Goal: Information Seeking & Learning: Learn about a topic

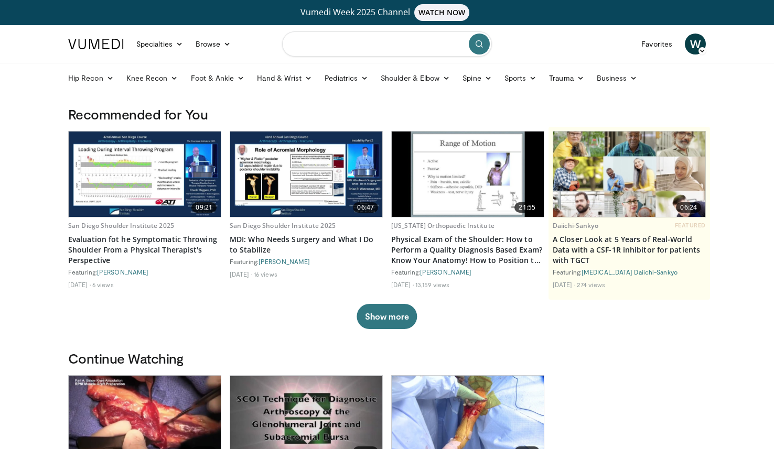
click at [397, 45] on input "Search topics, interventions" at bounding box center [387, 43] width 210 height 25
type input "**********"
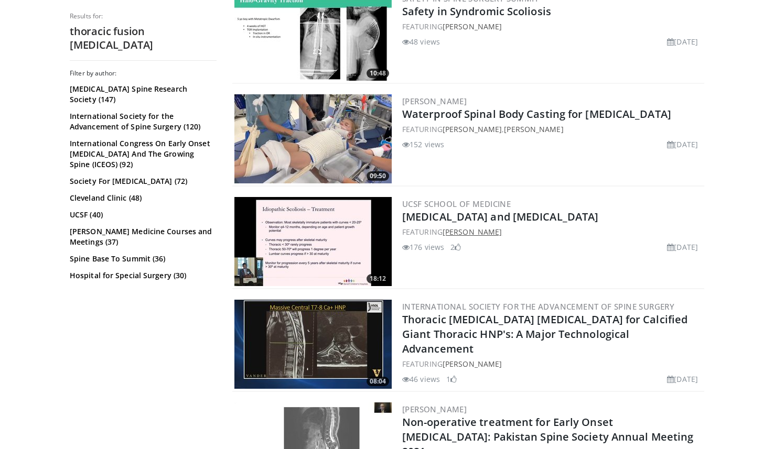
scroll to position [39, 0]
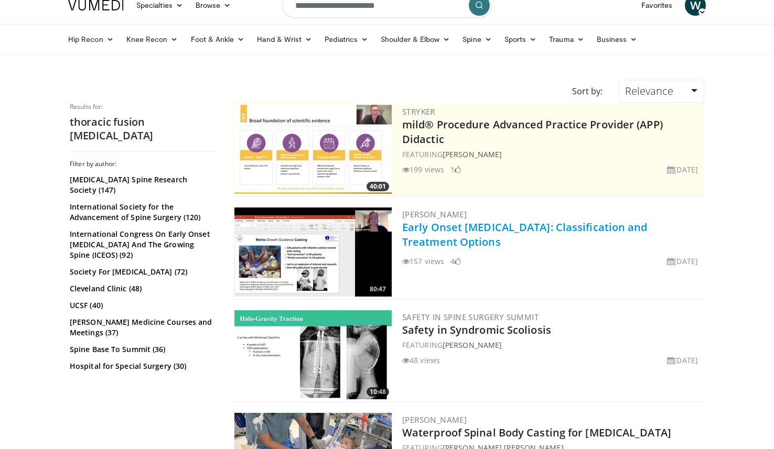
click at [485, 225] on link "Early Onset [MEDICAL_DATA]: Classification and Treatment Options" at bounding box center [524, 234] width 245 height 29
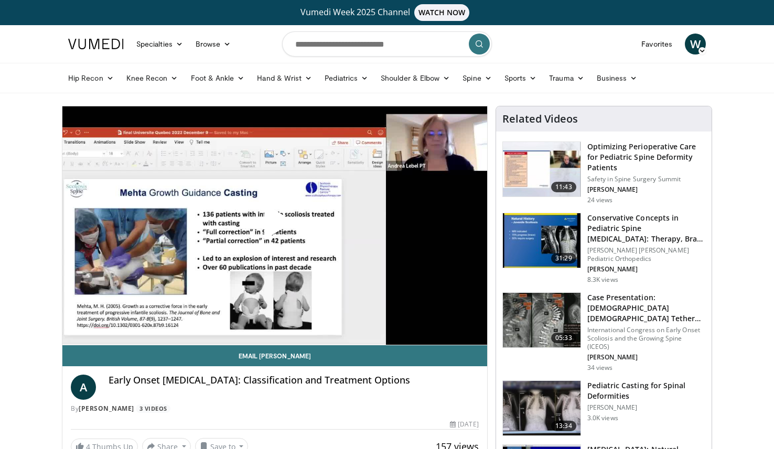
click at [275, 226] on span "Video Player" at bounding box center [275, 226] width 0 height 0
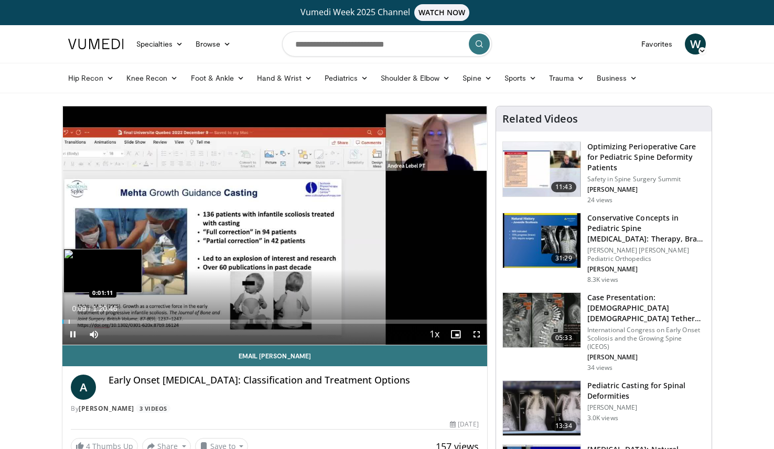
click at [69, 323] on div "Progress Bar" at bounding box center [69, 322] width 1 height 4
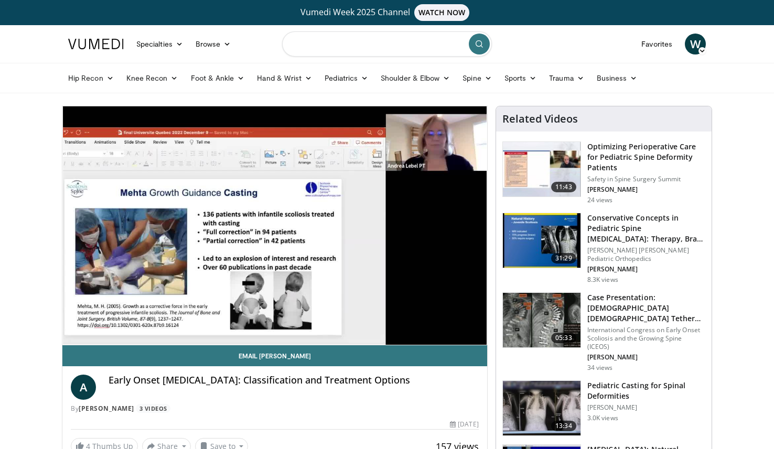
click at [374, 41] on input "Search topics, interventions" at bounding box center [387, 43] width 210 height 25
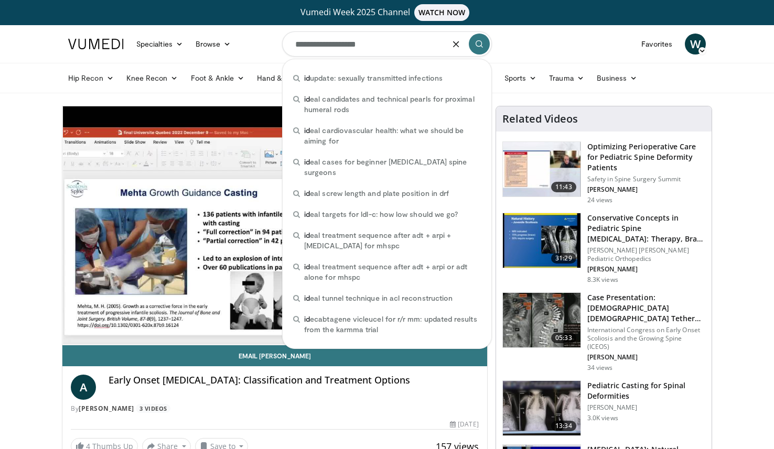
type input "**********"
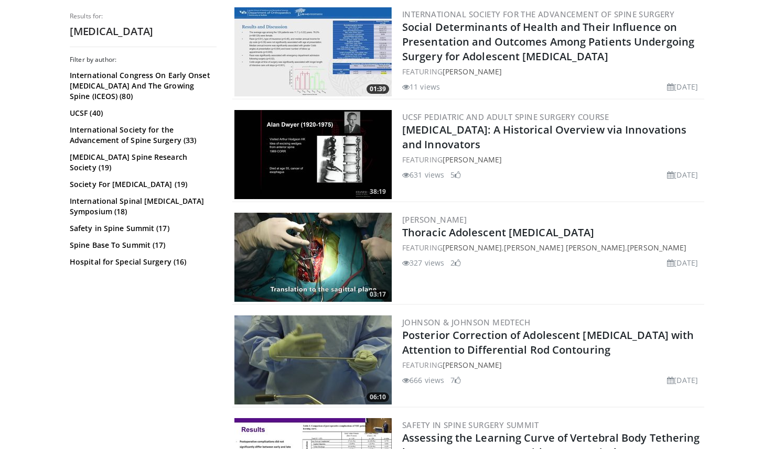
scroll to position [961, 0]
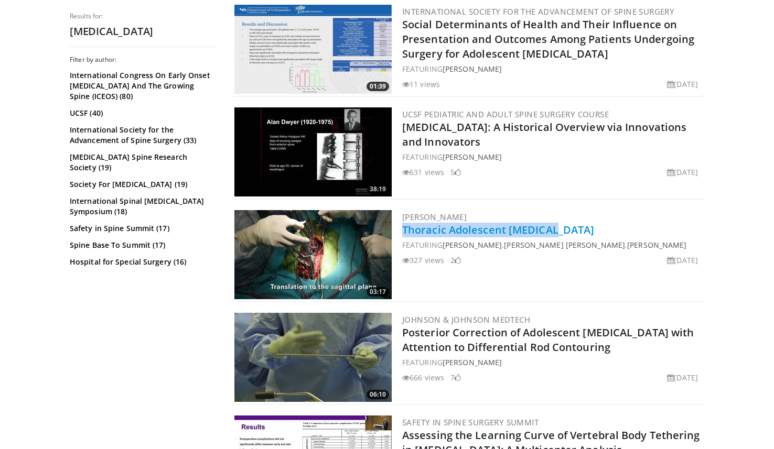
click at [513, 225] on div "[PERSON_NAME] Thoracic Adolescent [MEDICAL_DATA] FEATURING [PERSON_NAME] [PERSO…" at bounding box center [552, 254] width 300 height 89
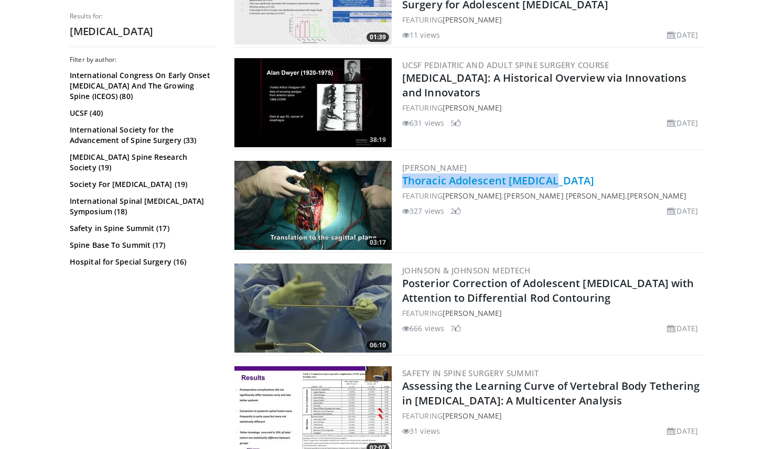
scroll to position [1012, 0]
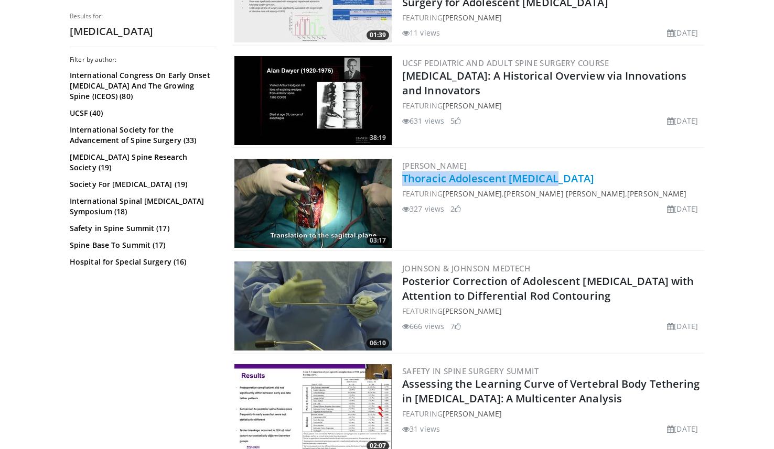
click at [524, 182] on link "Thoracic Adolescent [MEDICAL_DATA]" at bounding box center [498, 178] width 192 height 14
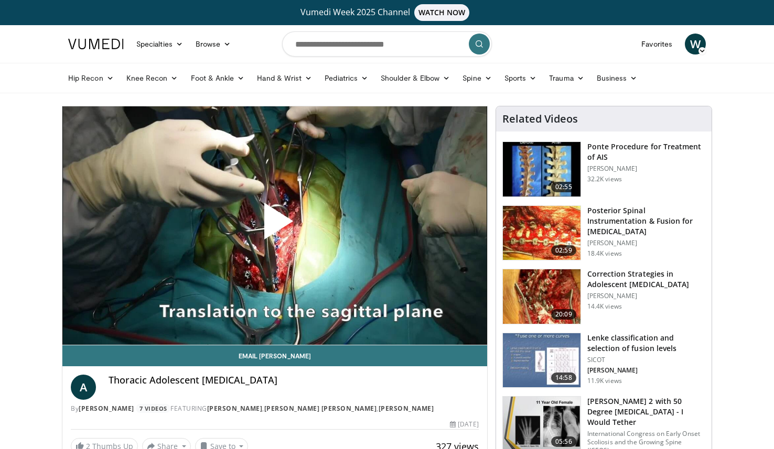
click at [275, 225] on span "Video Player" at bounding box center [275, 225] width 0 height 0
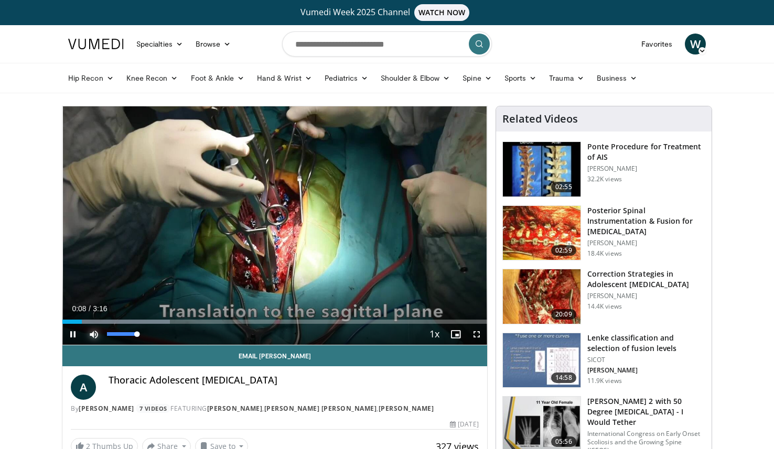
click at [91, 334] on span "Video Player" at bounding box center [93, 334] width 21 height 21
click at [481, 336] on span "Video Player" at bounding box center [476, 334] width 21 height 21
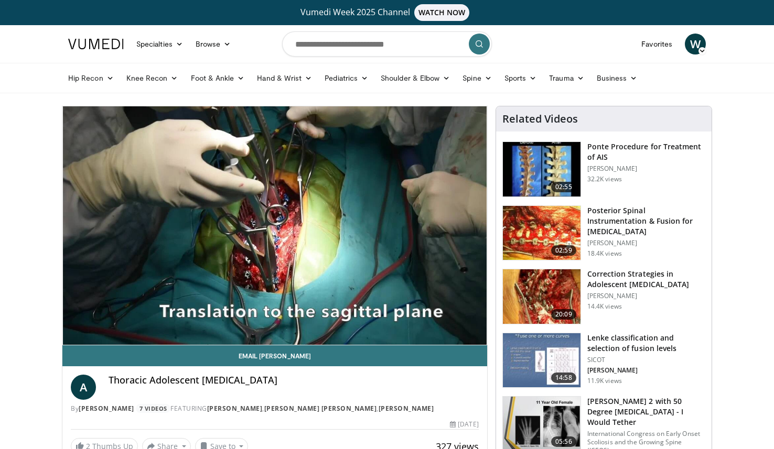
click at [670, 287] on h3 "Correction Strategies in Adolescent [MEDICAL_DATA]" at bounding box center [646, 279] width 118 height 21
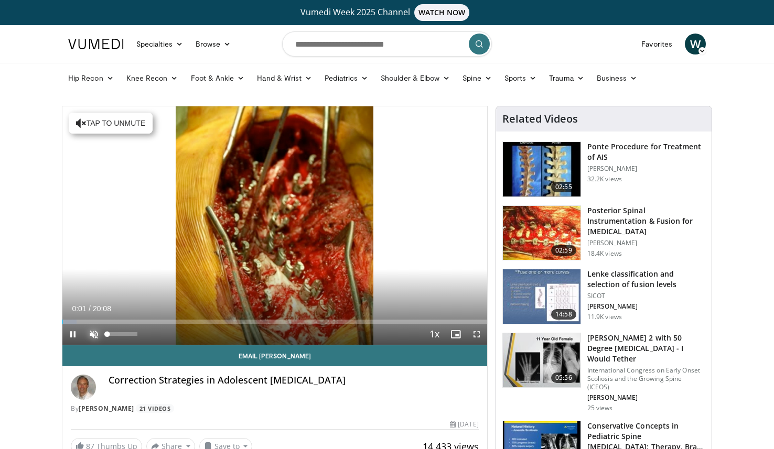
click at [89, 339] on span "Video Player" at bounding box center [93, 334] width 21 height 21
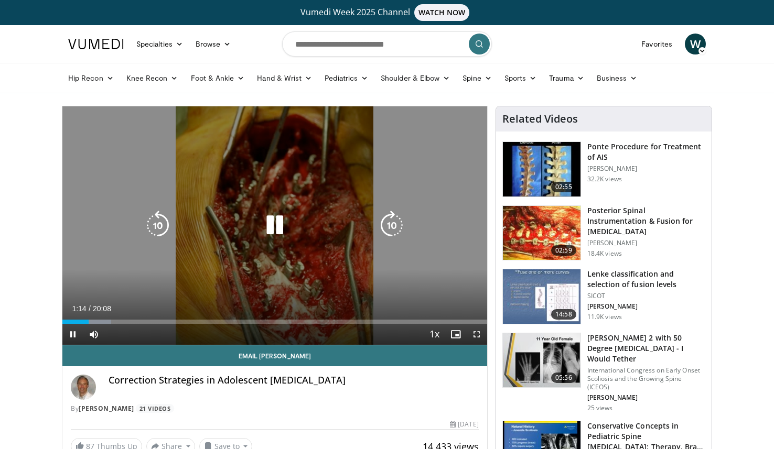
click at [271, 222] on icon "Video Player" at bounding box center [274, 225] width 29 height 29
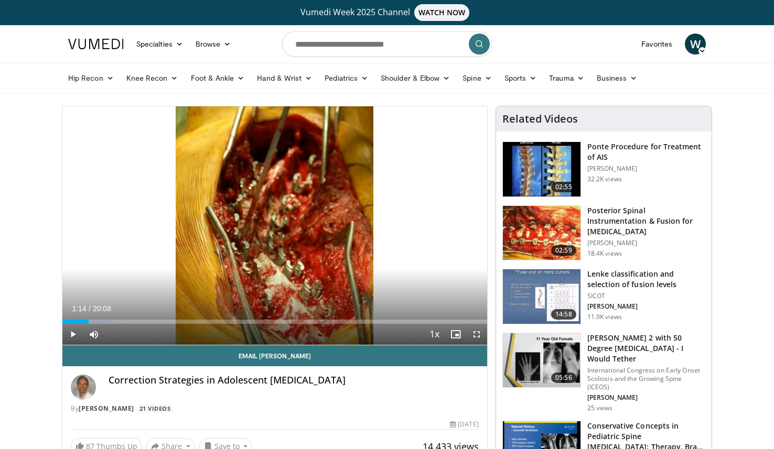
click at [271, 222] on div "10 seconds Tap to unmute" at bounding box center [274, 225] width 425 height 239
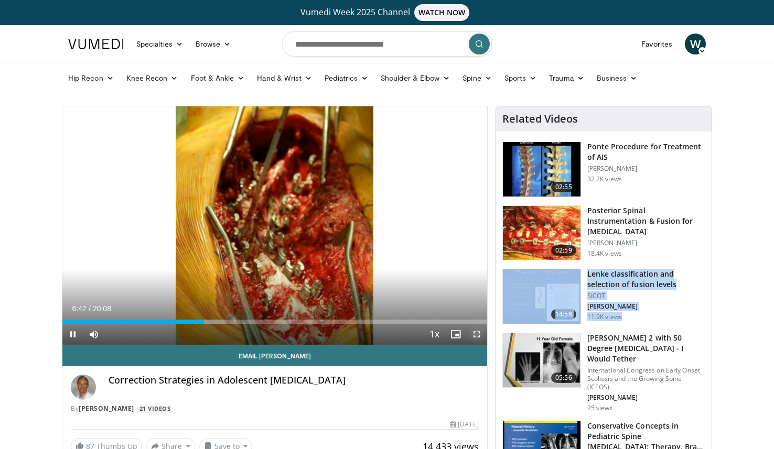
click at [479, 336] on span "Video Player" at bounding box center [476, 334] width 21 height 21
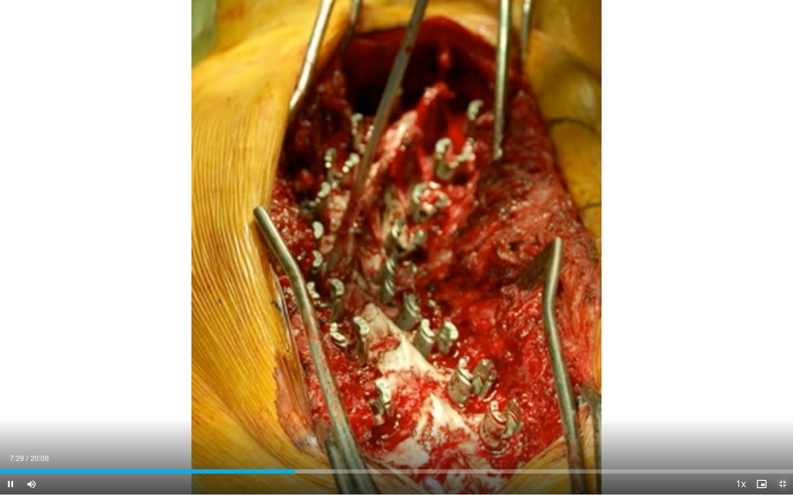
click at [773, 449] on span "Video Player" at bounding box center [782, 484] width 21 height 21
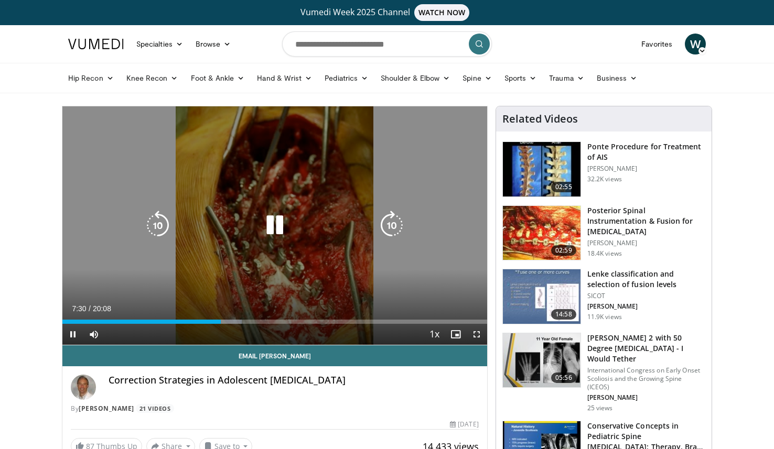
click at [320, 192] on div "10 seconds Tap to unmute" at bounding box center [274, 225] width 425 height 239
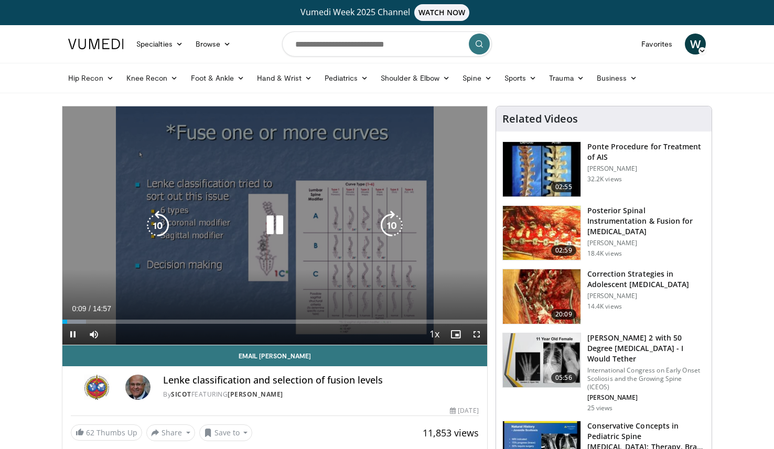
click at [282, 219] on icon "Video Player" at bounding box center [274, 225] width 29 height 29
click at [368, 146] on div "10 seconds Tap to unmute" at bounding box center [274, 225] width 425 height 239
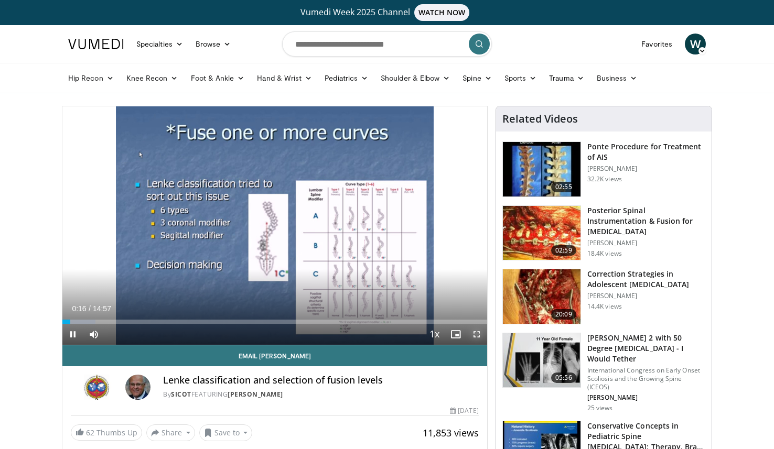
click at [480, 334] on span "Video Player" at bounding box center [476, 334] width 21 height 21
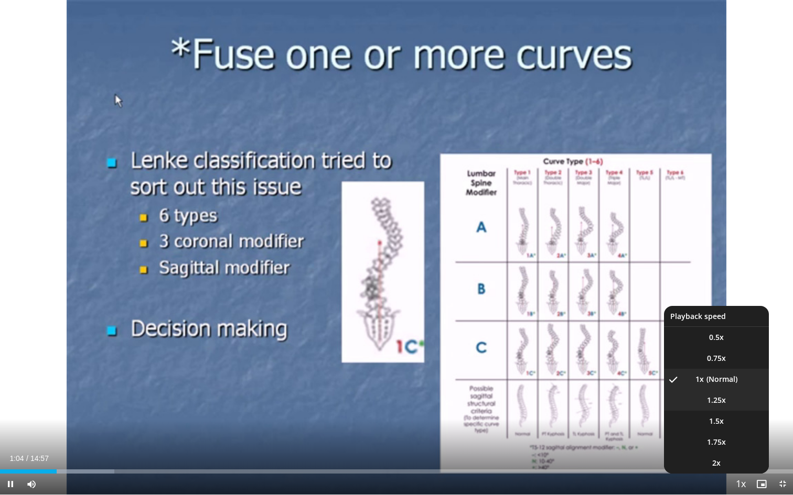
click at [712, 404] on span "1.25x" at bounding box center [716, 400] width 19 height 10
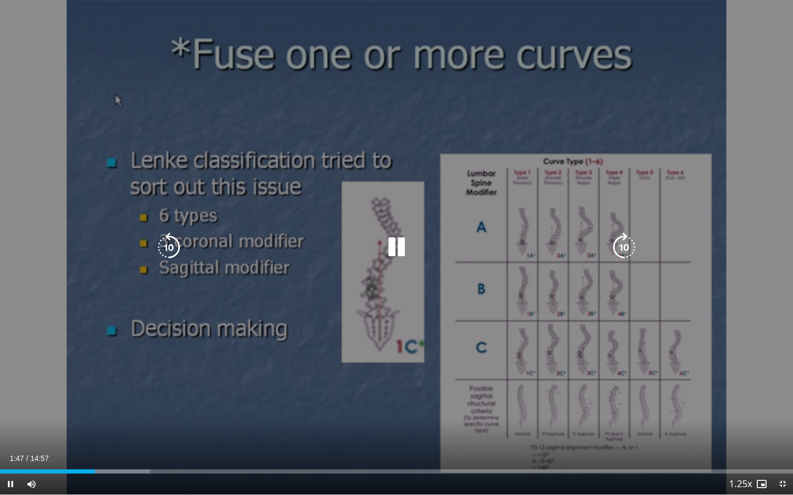
click at [406, 248] on icon "Video Player" at bounding box center [396, 247] width 29 height 29
click at [402, 245] on icon "Video Player" at bounding box center [396, 247] width 29 height 29
click at [397, 249] on icon "Video Player" at bounding box center [396, 247] width 29 height 29
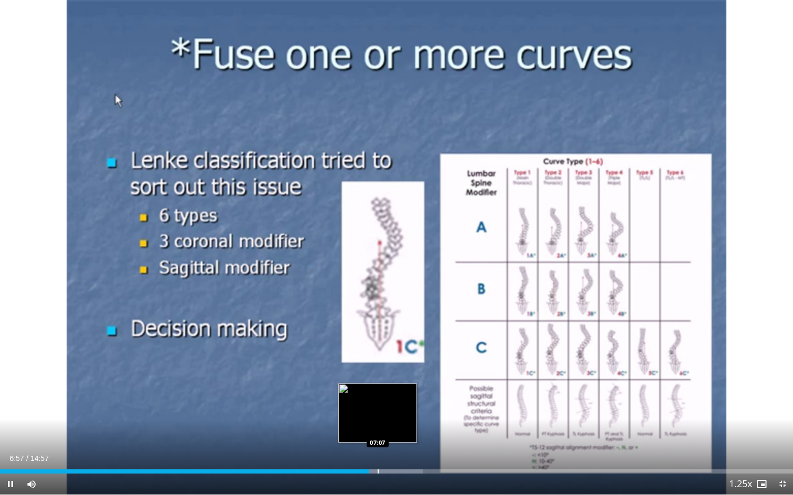
click at [381, 449] on div "Loaded : 53.38% 06:57 07:07" at bounding box center [396, 469] width 793 height 10
click at [398, 449] on div "Progress Bar" at bounding box center [398, 472] width 1 height 4
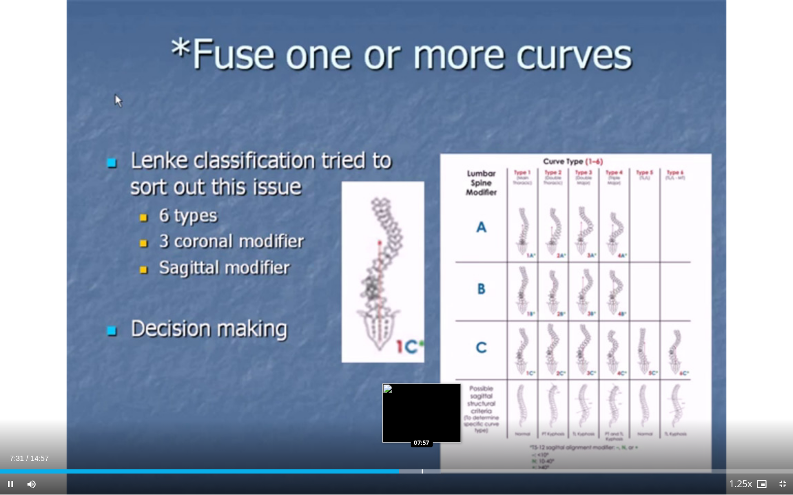
click at [422, 449] on div "Progress Bar" at bounding box center [422, 472] width 1 height 4
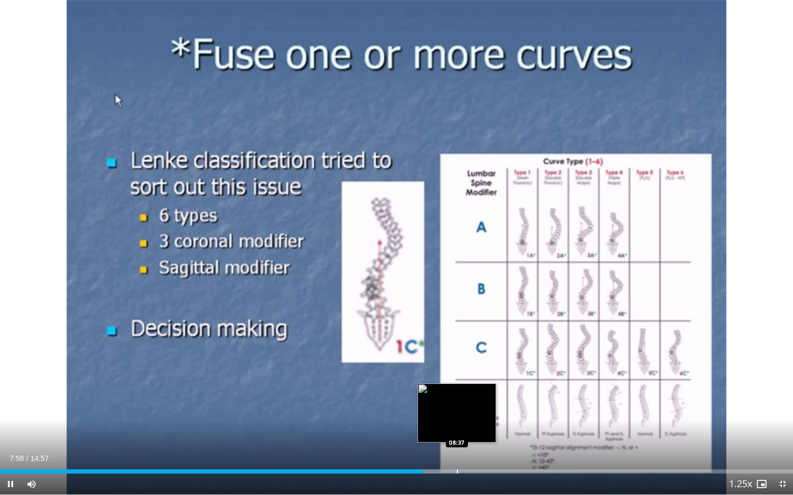
click at [457, 449] on div "Loaded : 57.98% 07:58 08:37" at bounding box center [396, 469] width 793 height 10
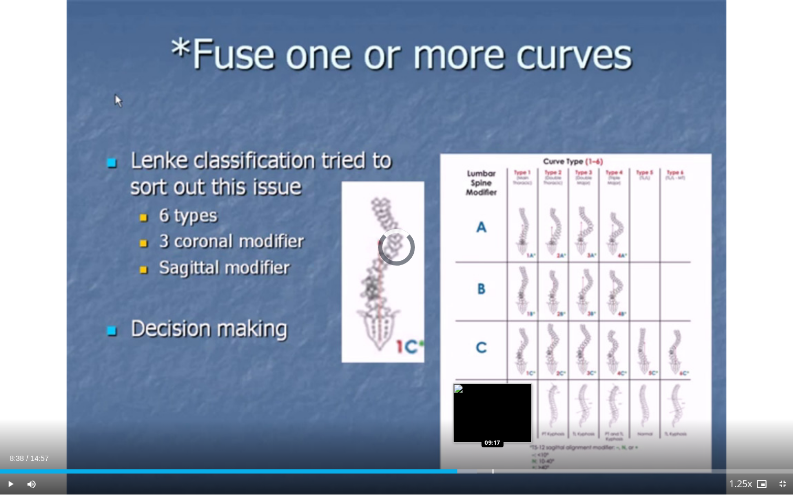
click at [492, 449] on div "Loaded : 60.21% 08:38 09:17" at bounding box center [396, 469] width 793 height 10
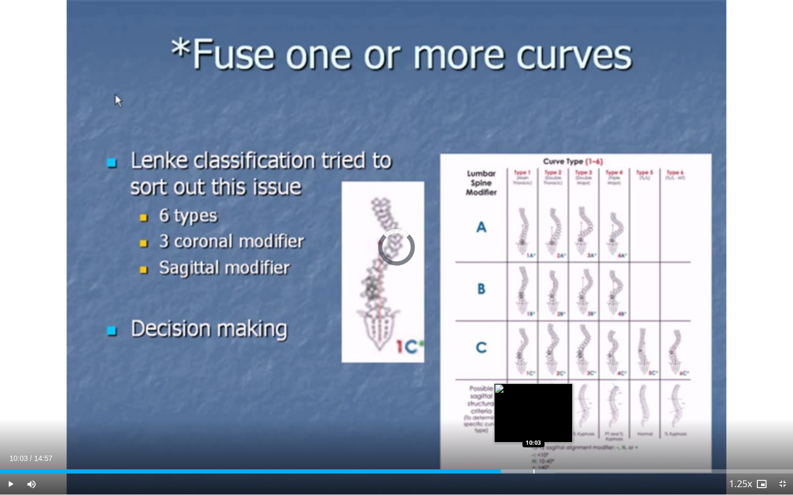
click at [532, 449] on div "Progress Bar" at bounding box center [520, 472] width 69 height 4
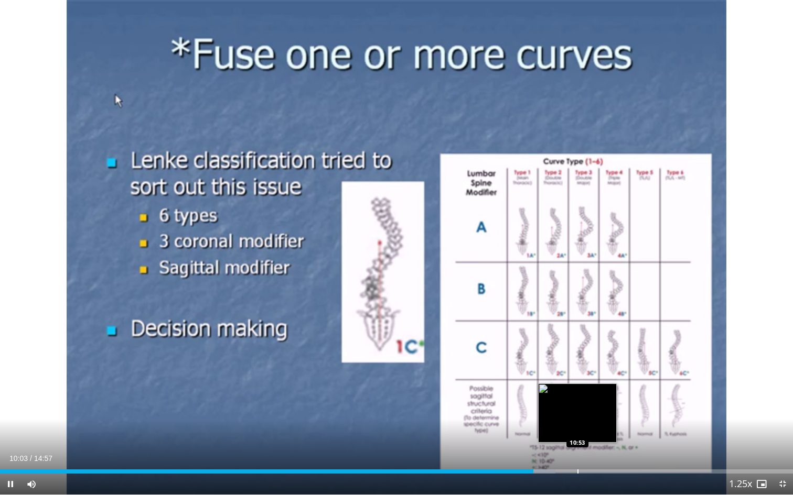
click at [577, 449] on div "Progress Bar" at bounding box center [577, 472] width 1 height 4
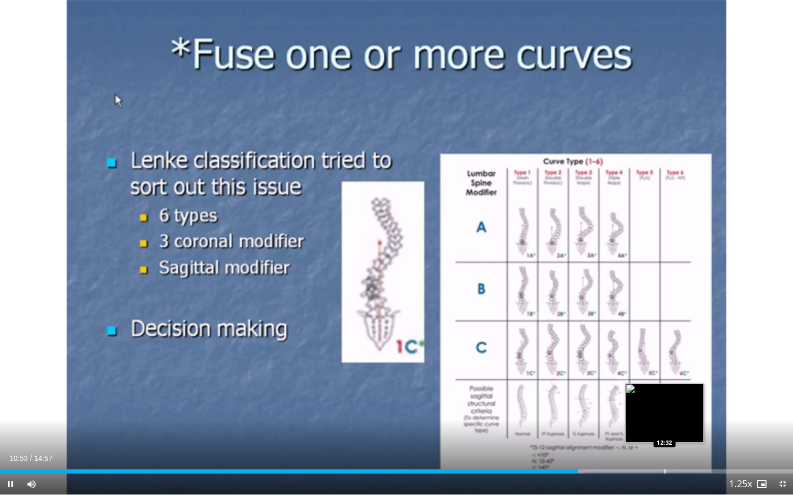
click at [665, 449] on div "Progress Bar" at bounding box center [664, 472] width 1 height 4
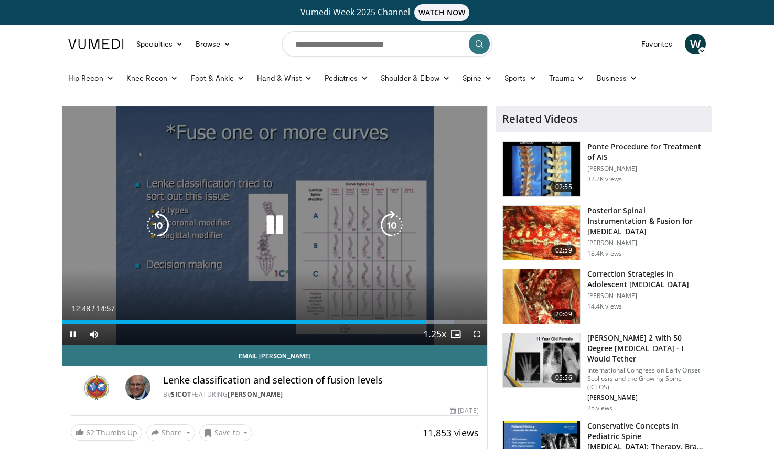
click at [277, 210] on div "50 seconds Tap to unmute" at bounding box center [274, 225] width 425 height 239
